Goal: Information Seeking & Learning: Stay updated

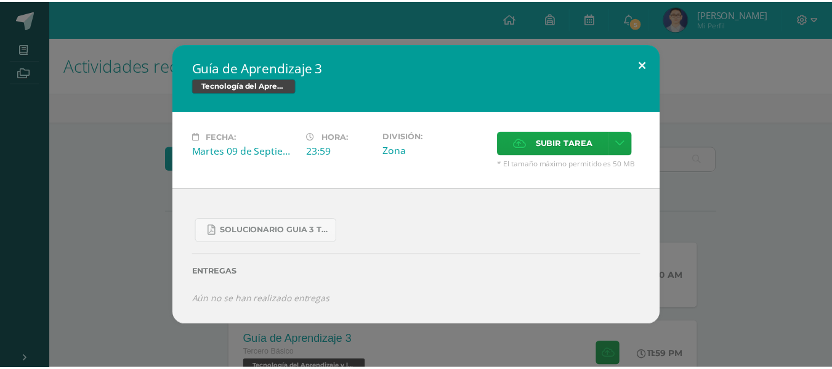
scroll to position [80, 0]
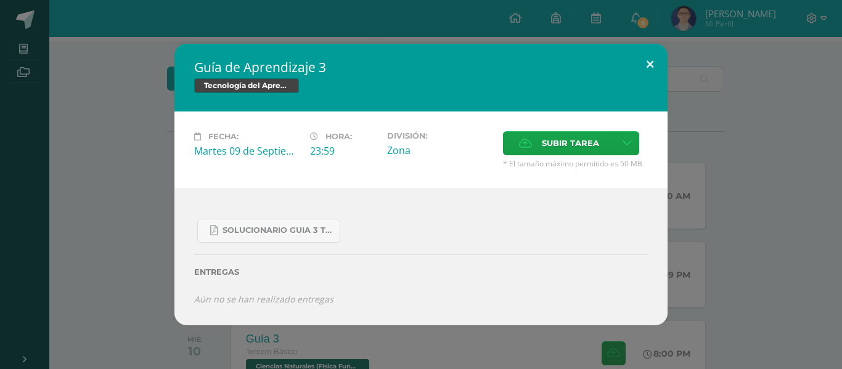
click at [644, 60] on button at bounding box center [649, 65] width 35 height 42
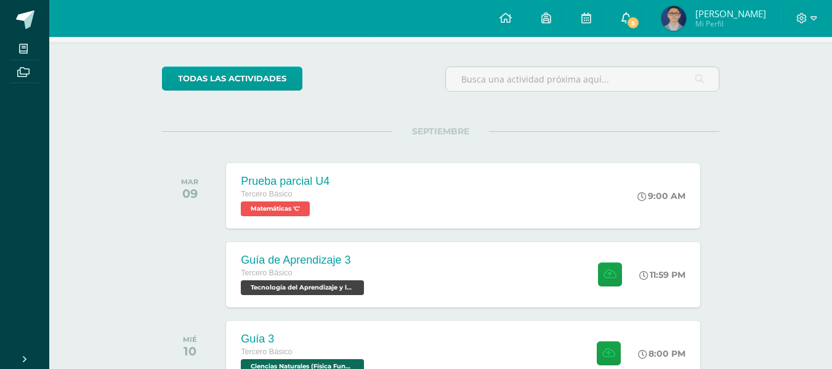
click at [646, 28] on link "5" at bounding box center [626, 18] width 39 height 37
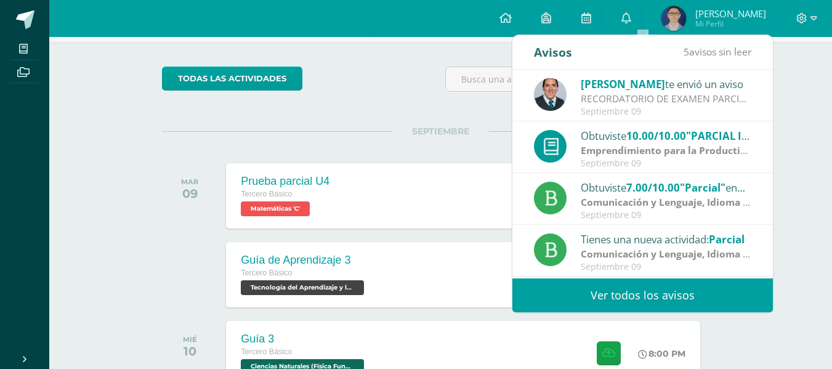
click at [627, 285] on link "Ver todos los avisos" at bounding box center [643, 295] width 261 height 34
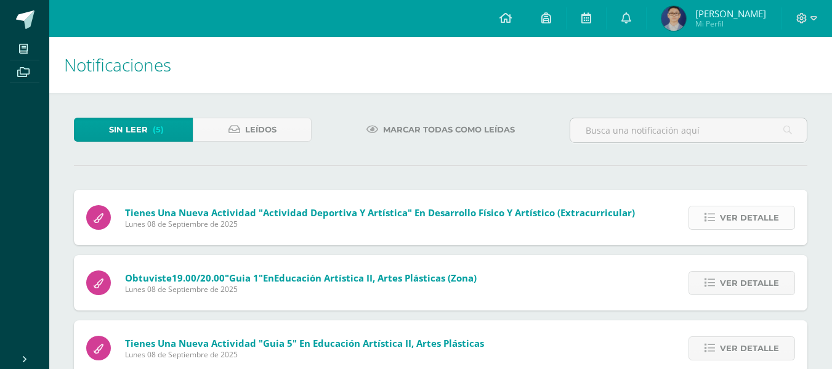
click at [747, 216] on span "Ver detalle" at bounding box center [749, 217] width 59 height 23
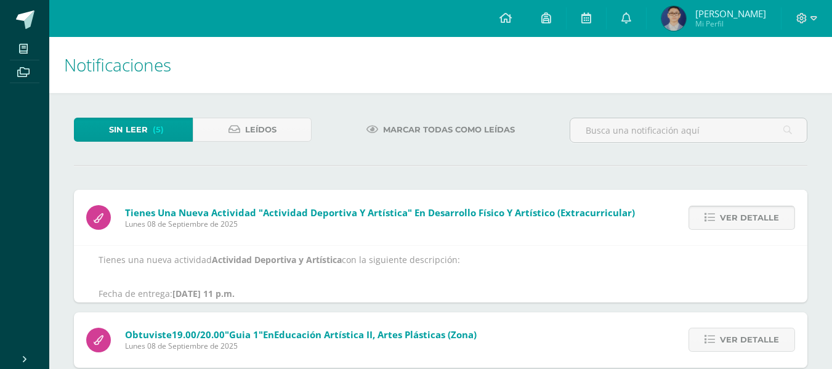
click at [747, 216] on span "Ver detalle" at bounding box center [749, 217] width 59 height 23
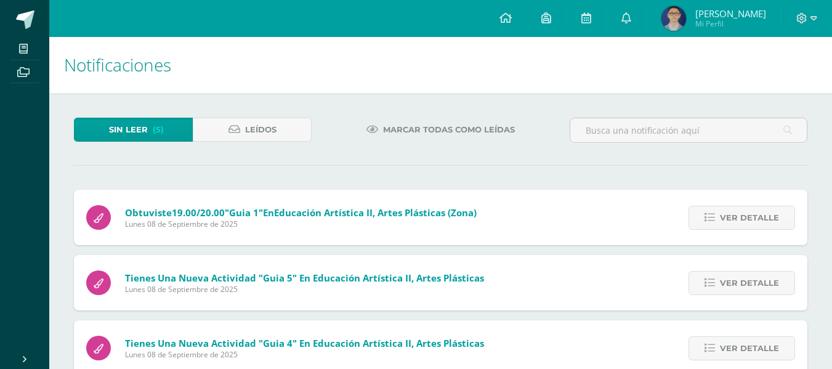
click at [747, 216] on span "Ver detalle" at bounding box center [749, 217] width 59 height 23
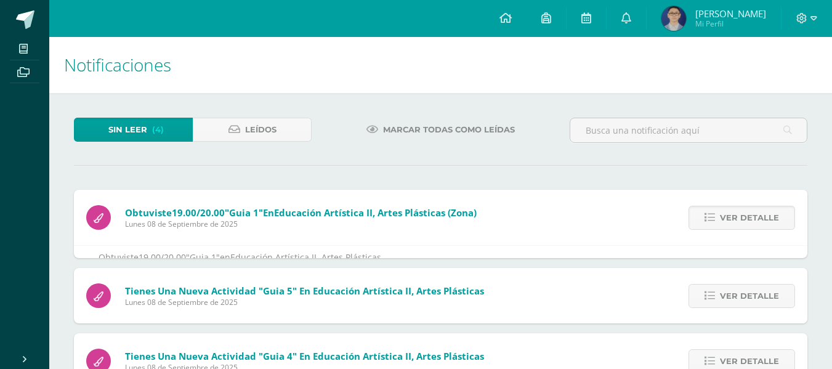
click at [747, 216] on span "Ver detalle" at bounding box center [749, 217] width 59 height 23
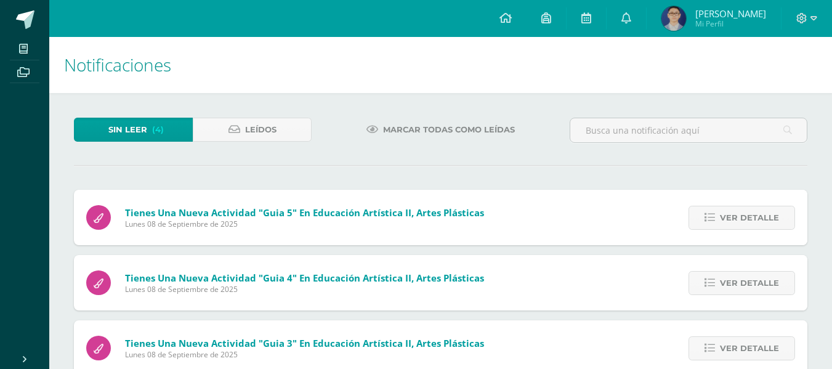
click at [747, 216] on span "Ver detalle" at bounding box center [749, 217] width 59 height 23
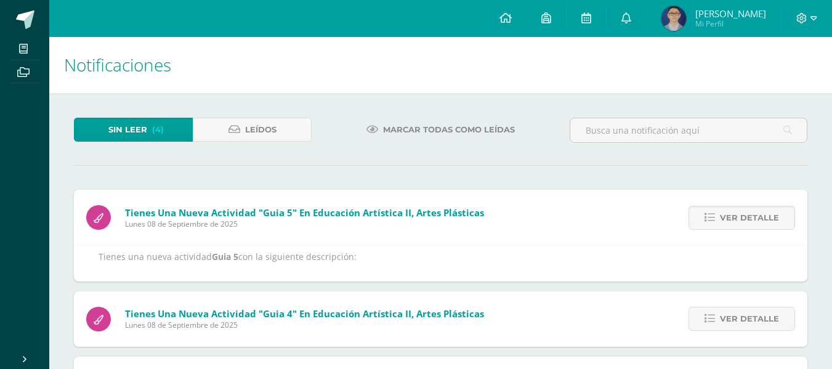
click at [747, 216] on span "Ver detalle" at bounding box center [749, 217] width 59 height 23
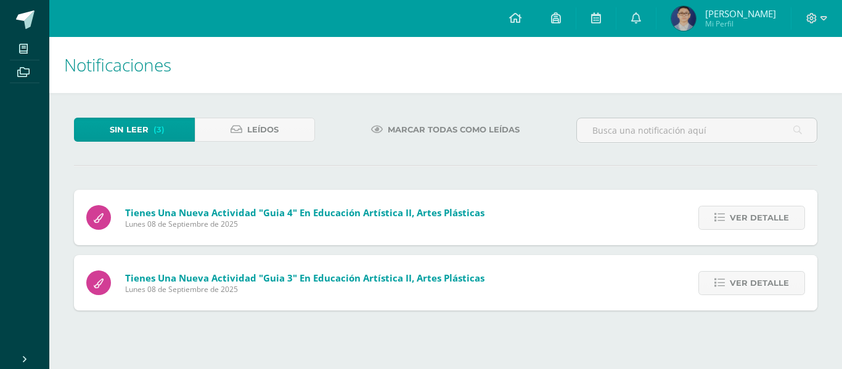
click at [747, 216] on div "Tienes una nueva actividad "Guia 5" En Educación Artística II, Artes Plásticas …" at bounding box center [445, 250] width 743 height 121
click at [747, 217] on span "Ver detalle" at bounding box center [758, 217] width 59 height 23
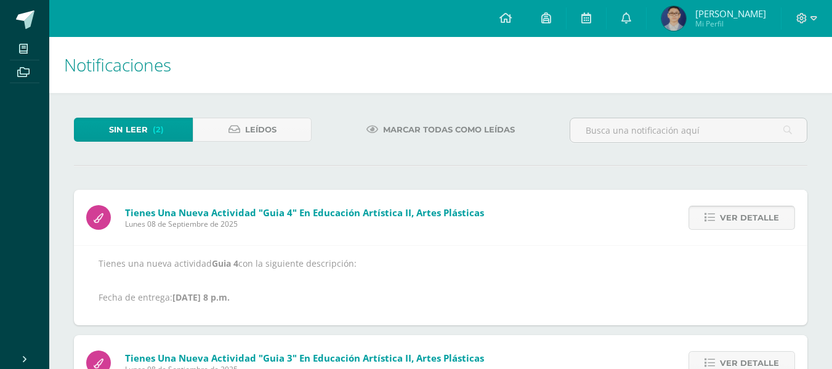
click at [747, 217] on span "Ver detalle" at bounding box center [749, 217] width 59 height 23
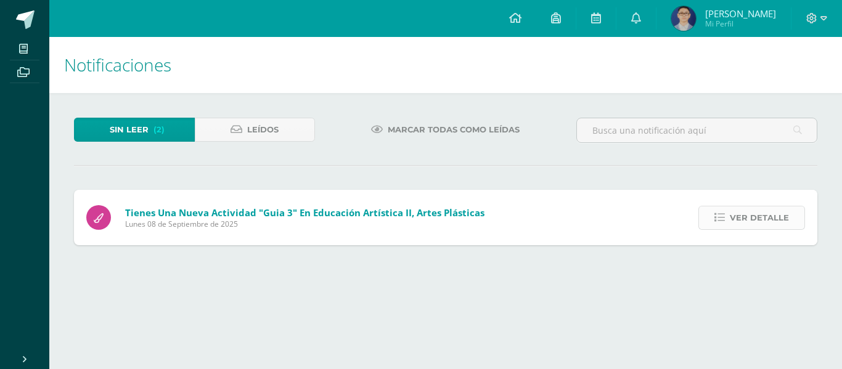
click at [748, 217] on span "Ver detalle" at bounding box center [758, 217] width 59 height 23
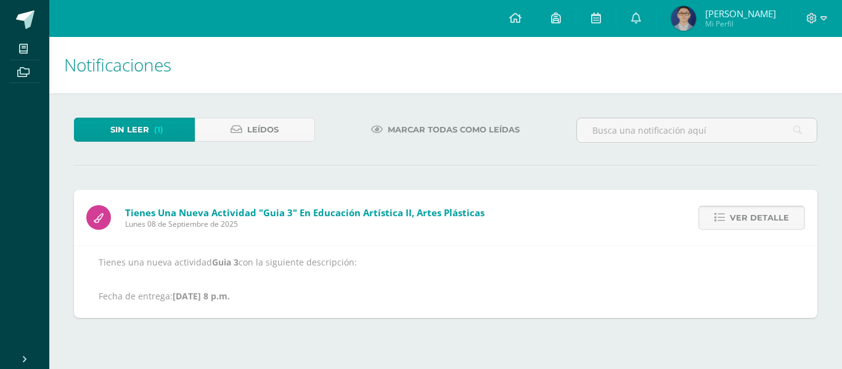
click at [748, 217] on span "Ver detalle" at bounding box center [758, 217] width 59 height 23
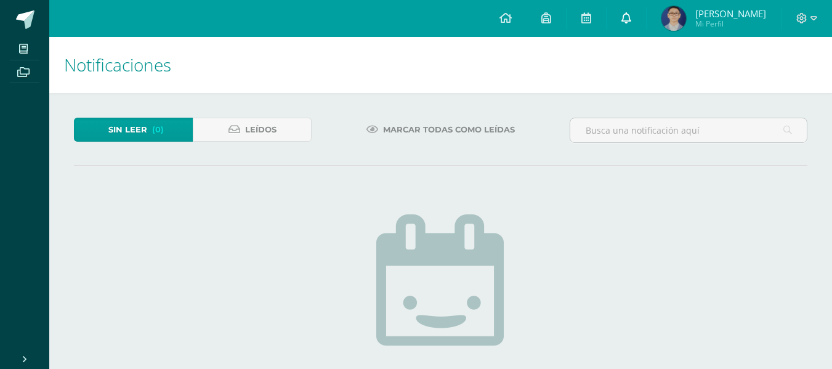
click at [635, 17] on link at bounding box center [626, 18] width 39 height 37
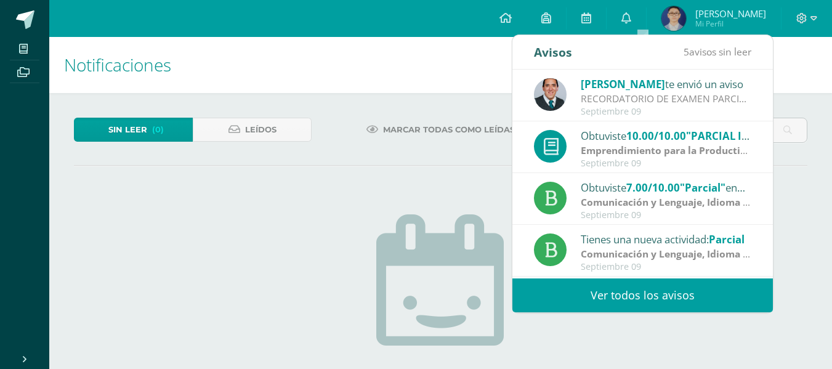
click at [516, 285] on link "Ver todos los avisos" at bounding box center [643, 295] width 261 height 34
